Goal: Use online tool/utility: Utilize a website feature to perform a specific function

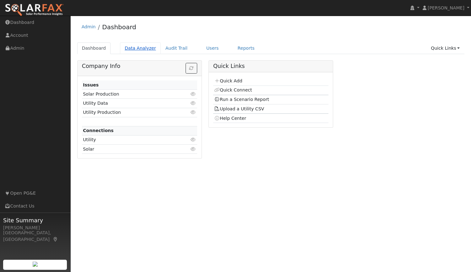
click at [138, 47] on link "Data Analyzer" at bounding box center [140, 48] width 41 height 12
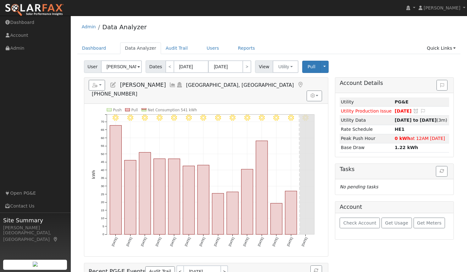
click at [137, 68] on span at bounding box center [138, 66] width 3 height 7
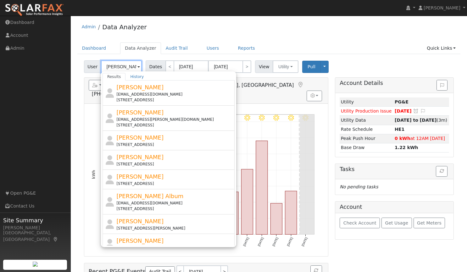
type input "[PERSON_NAME]"
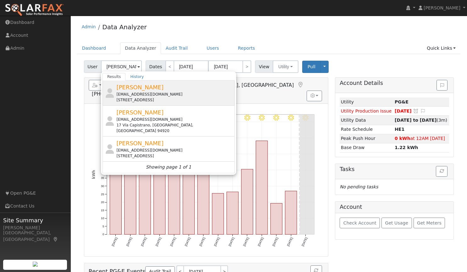
click at [150, 88] on div "[PERSON_NAME] [EMAIL_ADDRESS][DOMAIN_NAME] [STREET_ADDRESS]" at bounding box center [174, 93] width 117 height 20
type input "[PERSON_NAME]"
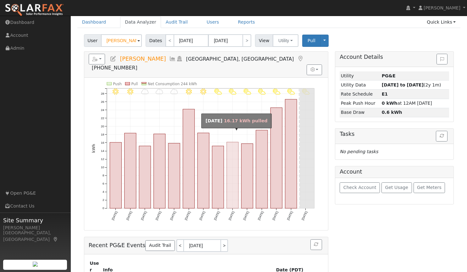
scroll to position [26, 0]
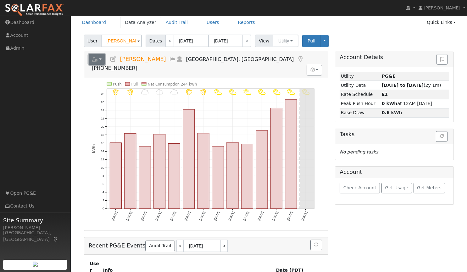
click at [101, 58] on button "button" at bounding box center [97, 59] width 17 height 11
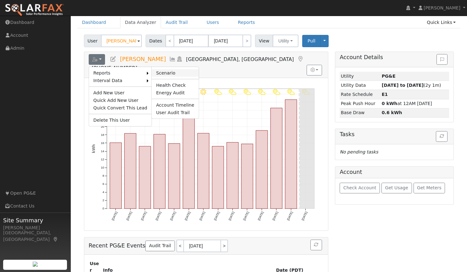
click at [158, 71] on link "Scenario" at bounding box center [174, 73] width 47 height 8
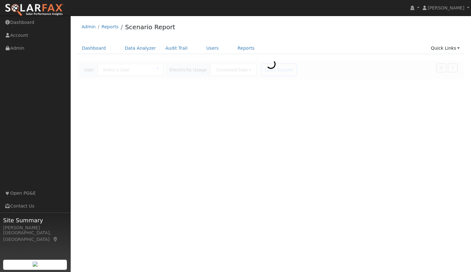
type input "[PERSON_NAME]"
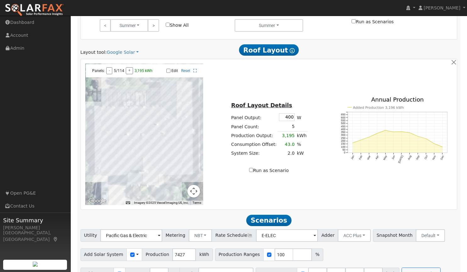
scroll to position [308, 0]
click at [121, 53] on link "Google Solar" at bounding box center [123, 52] width 32 height 7
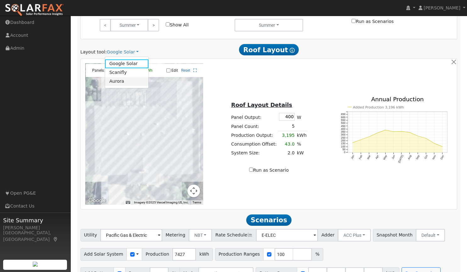
click at [117, 81] on link "Aurora" at bounding box center [127, 81] width 44 height 9
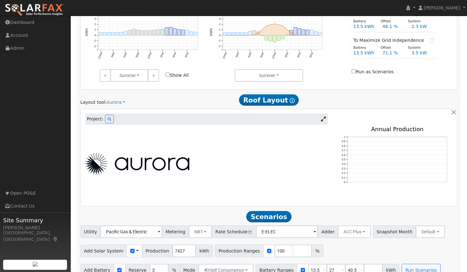
scroll to position [269, 0]
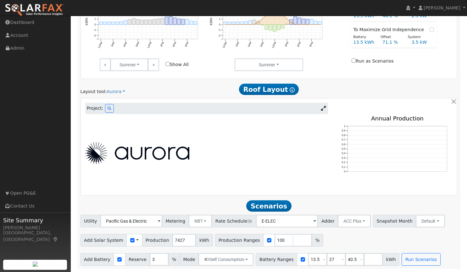
click at [323, 109] on icon at bounding box center [323, 108] width 5 height 5
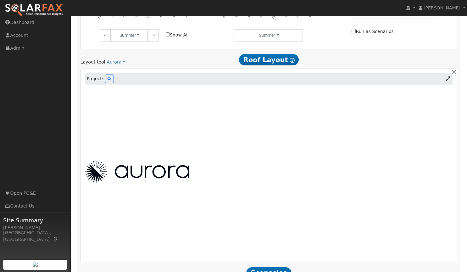
scroll to position [298, 0]
click at [107, 79] on icon at bounding box center [109, 79] width 4 height 4
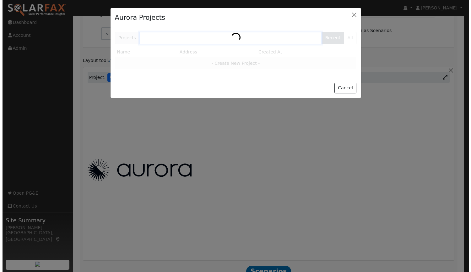
scroll to position [299, 0]
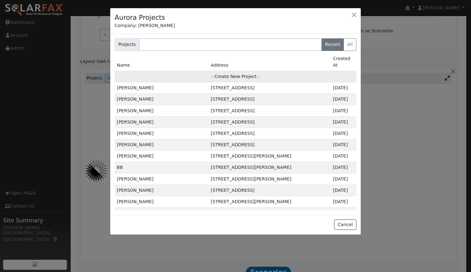
click at [229, 72] on td "- Create New Project -" at bounding box center [236, 76] width 242 height 11
type input "[PERSON_NAME]"
type input "[STREET_ADDRESS]"
type input "Martinez"
type input "CA"
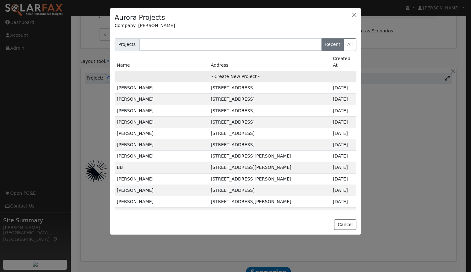
type input "94553"
type input "Design"
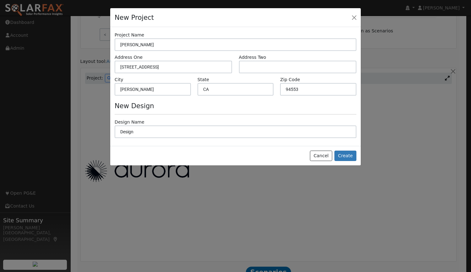
scroll to position [299, 0]
click at [348, 155] on button "Create" at bounding box center [346, 156] width 22 height 11
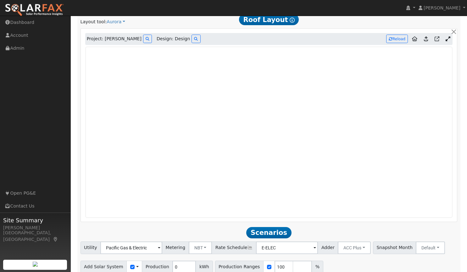
scroll to position [340, 0]
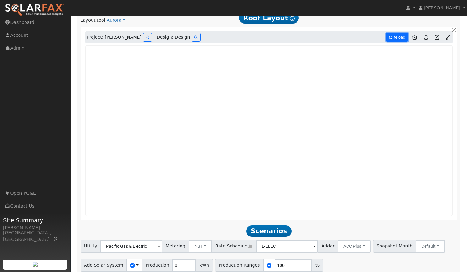
click at [396, 37] on button "Reload" at bounding box center [397, 37] width 22 height 8
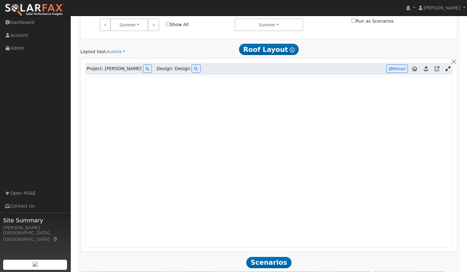
scroll to position [313, 0]
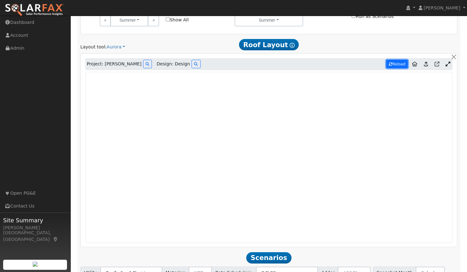
click at [400, 66] on button "Reload" at bounding box center [397, 64] width 22 height 8
type input "11608"
click at [156, 66] on span "Design: Design" at bounding box center [172, 64] width 33 height 7
click at [194, 66] on icon at bounding box center [196, 64] width 4 height 4
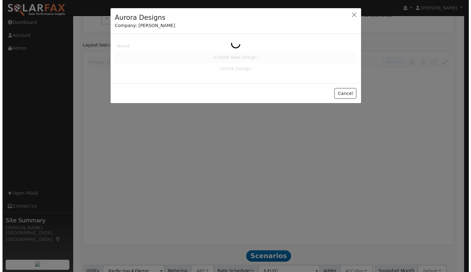
scroll to position [314, 0]
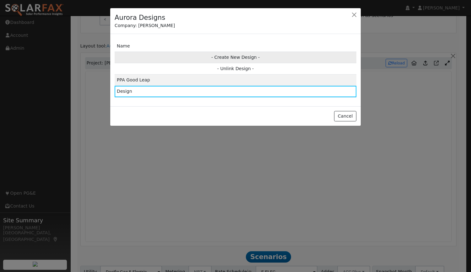
click at [235, 55] on td "- Create New Design -" at bounding box center [236, 57] width 242 height 11
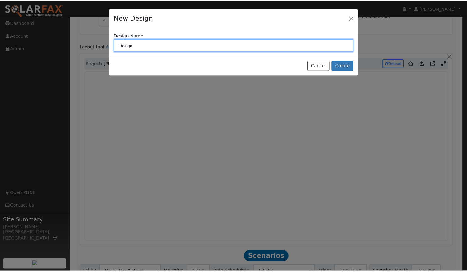
scroll to position [315, 0]
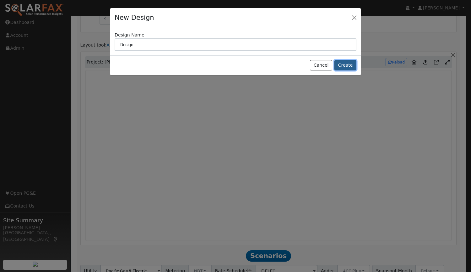
click at [344, 65] on button "Create" at bounding box center [346, 65] width 22 height 11
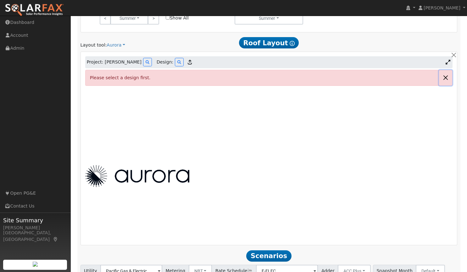
click at [447, 75] on button "button" at bounding box center [445, 77] width 13 height 15
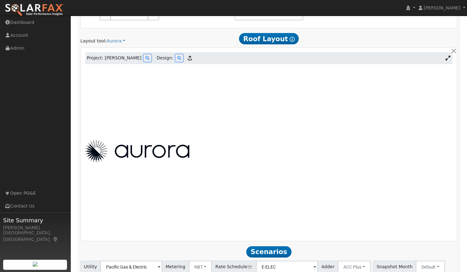
scroll to position [319, 0]
click at [188, 59] on icon at bounding box center [190, 57] width 4 height 5
click at [177, 60] on icon at bounding box center [179, 58] width 4 height 4
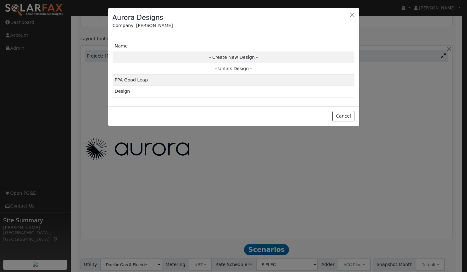
scroll to position [320, 0]
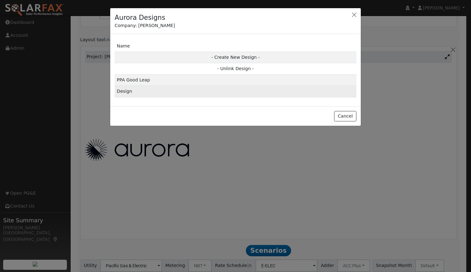
click at [126, 90] on td "Design" at bounding box center [236, 91] width 242 height 11
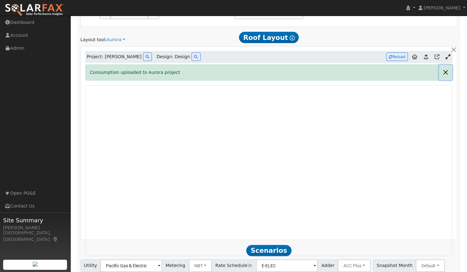
drag, startPoint x: 262, startPoint y: 81, endPoint x: 446, endPoint y: 74, distance: 183.3
click at [446, 74] on button "button" at bounding box center [445, 72] width 13 height 15
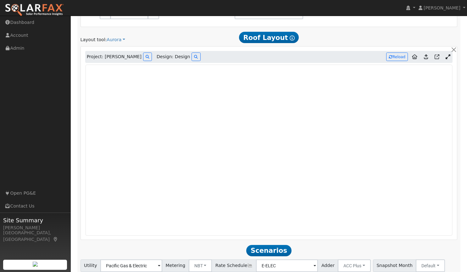
scroll to position [320, 0]
